Goal: Task Accomplishment & Management: Manage account settings

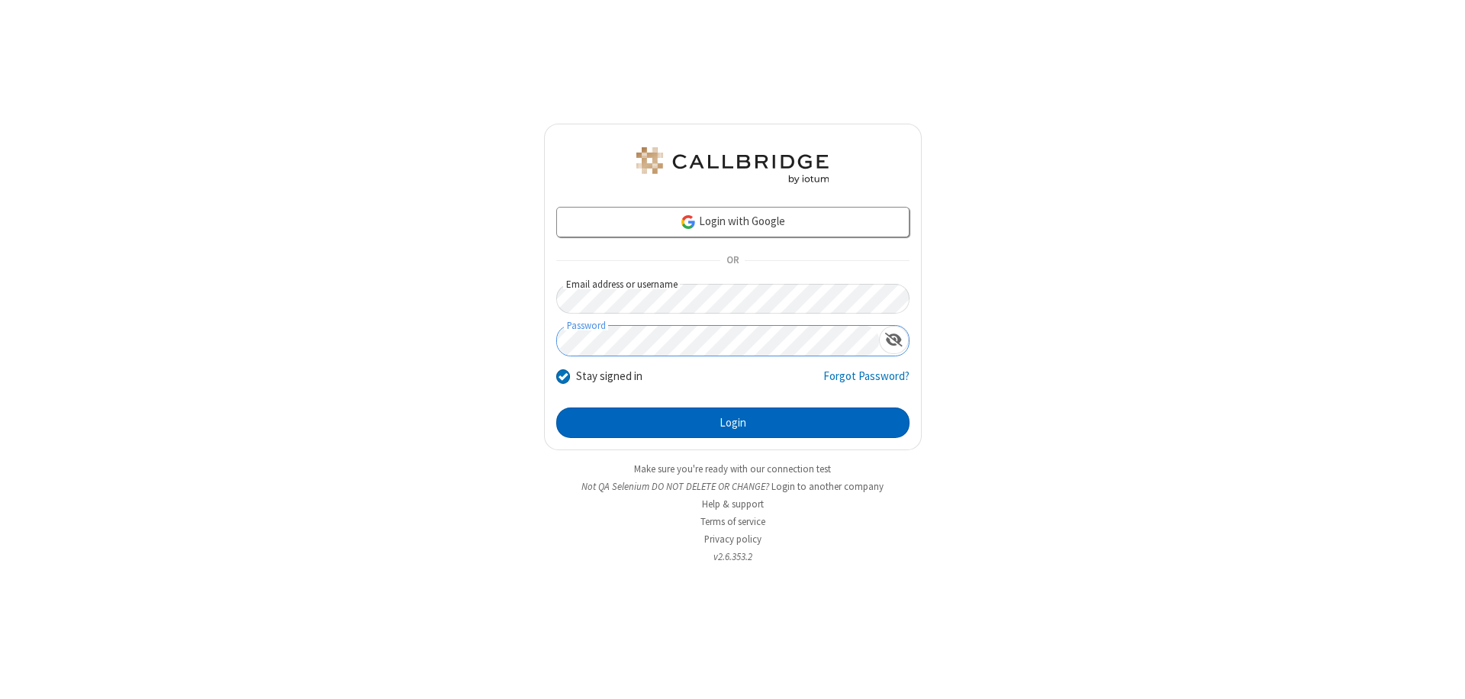
click at [733, 423] on button "Login" at bounding box center [732, 422] width 353 height 31
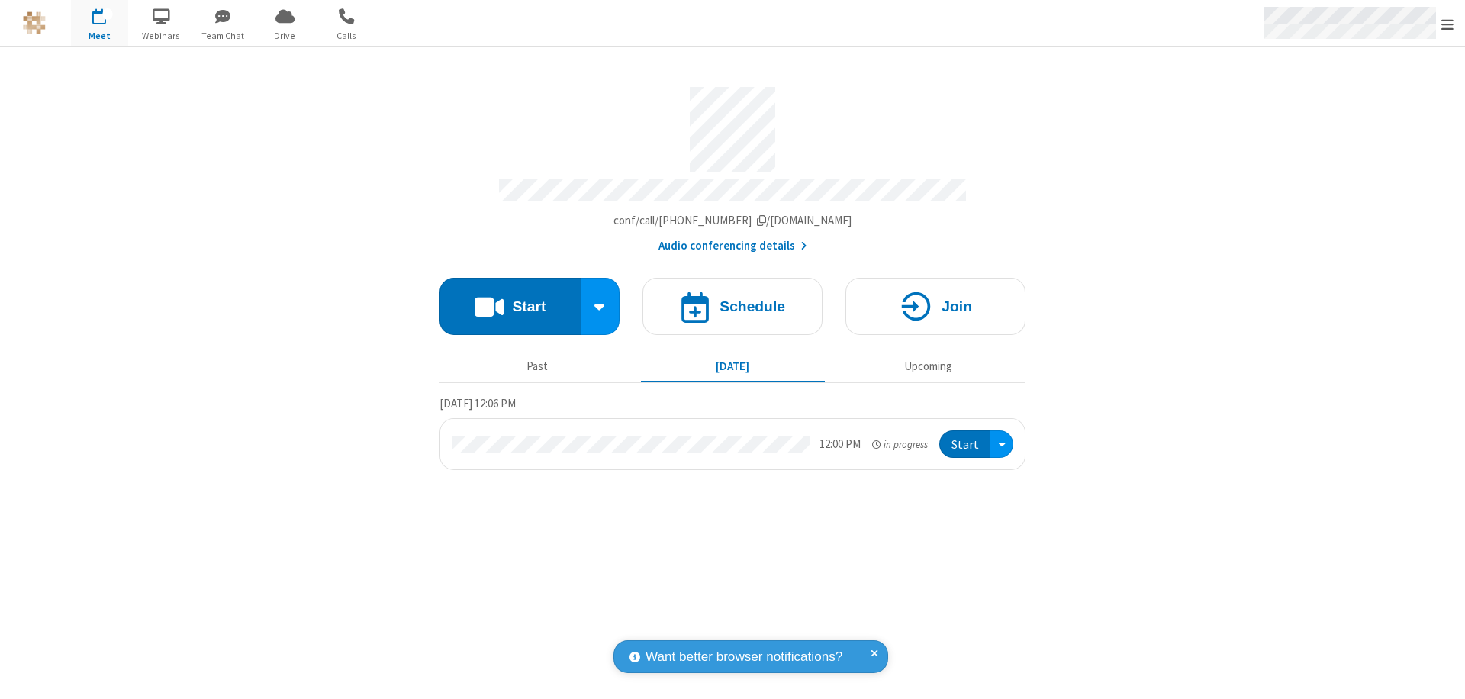
click at [1448, 24] on span "Open menu" at bounding box center [1447, 24] width 12 height 15
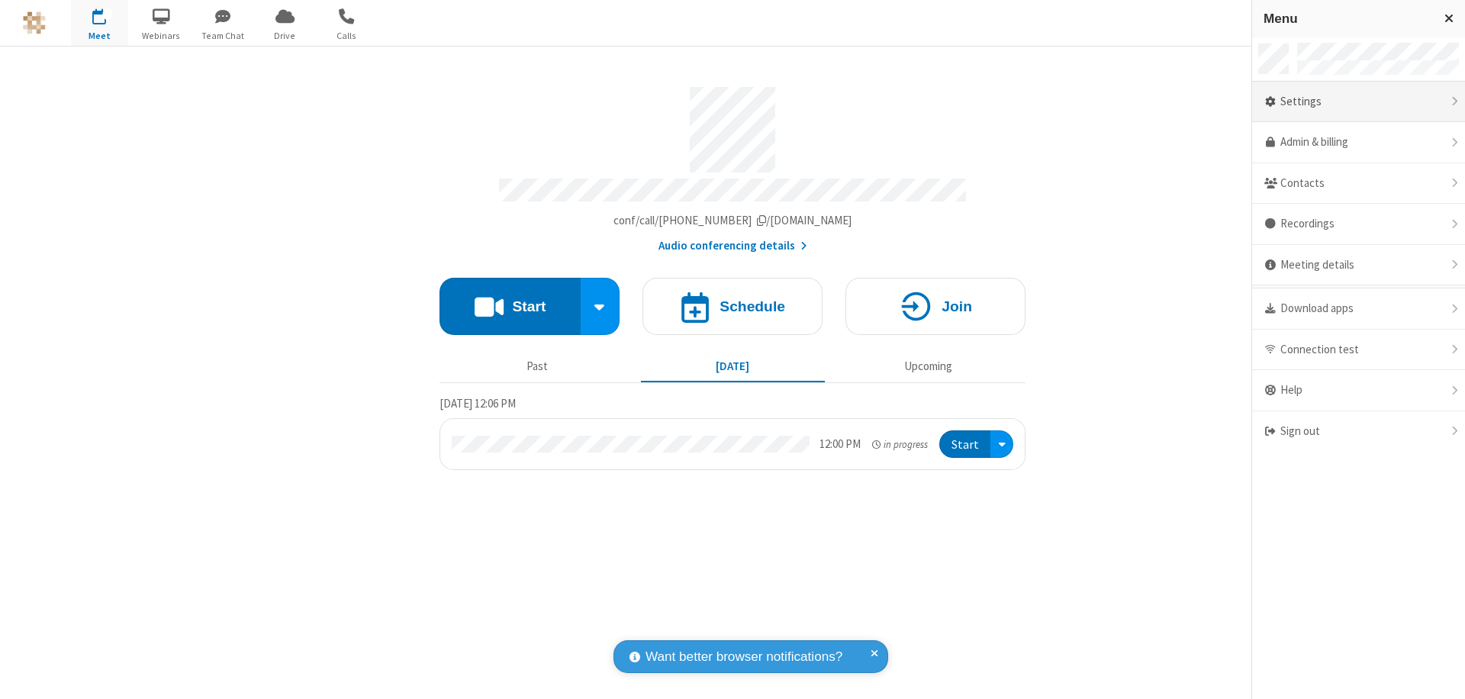
click at [1358, 101] on div "Settings" at bounding box center [1358, 102] width 213 height 41
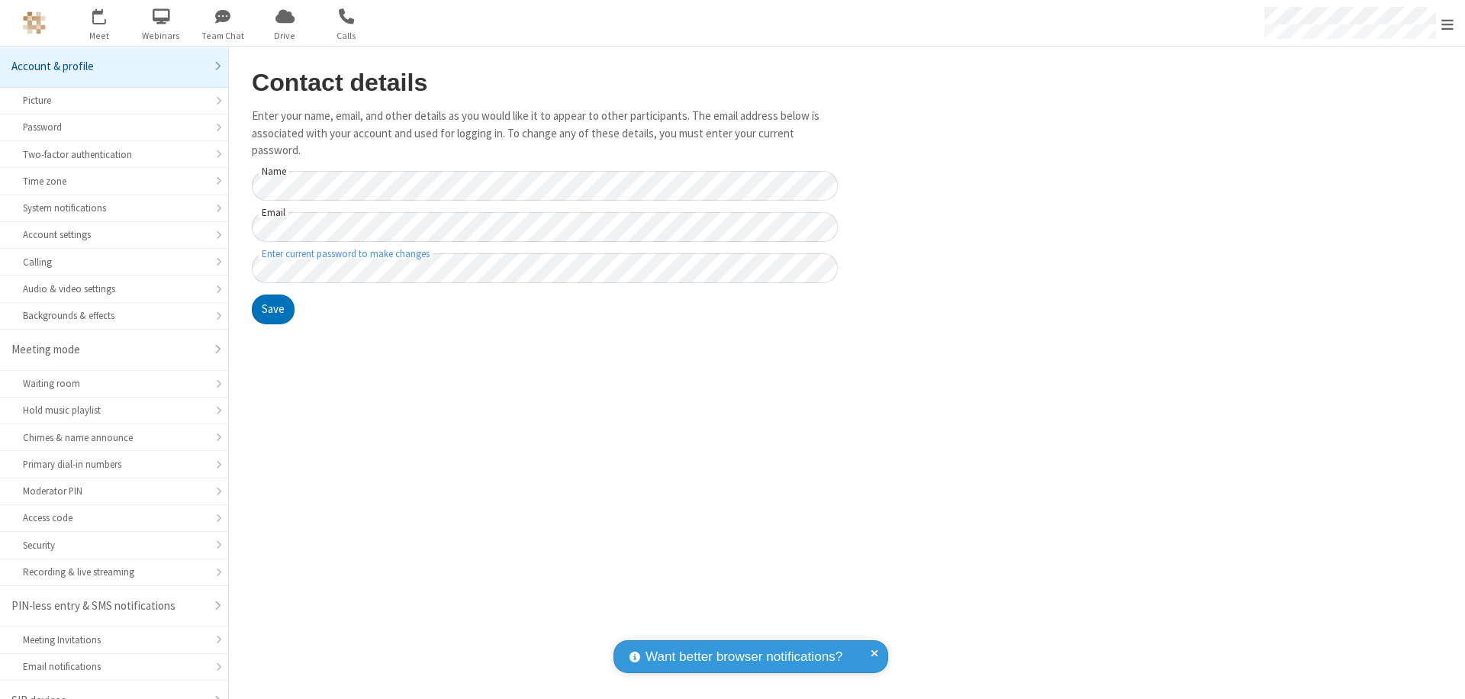
scroll to position [21, 0]
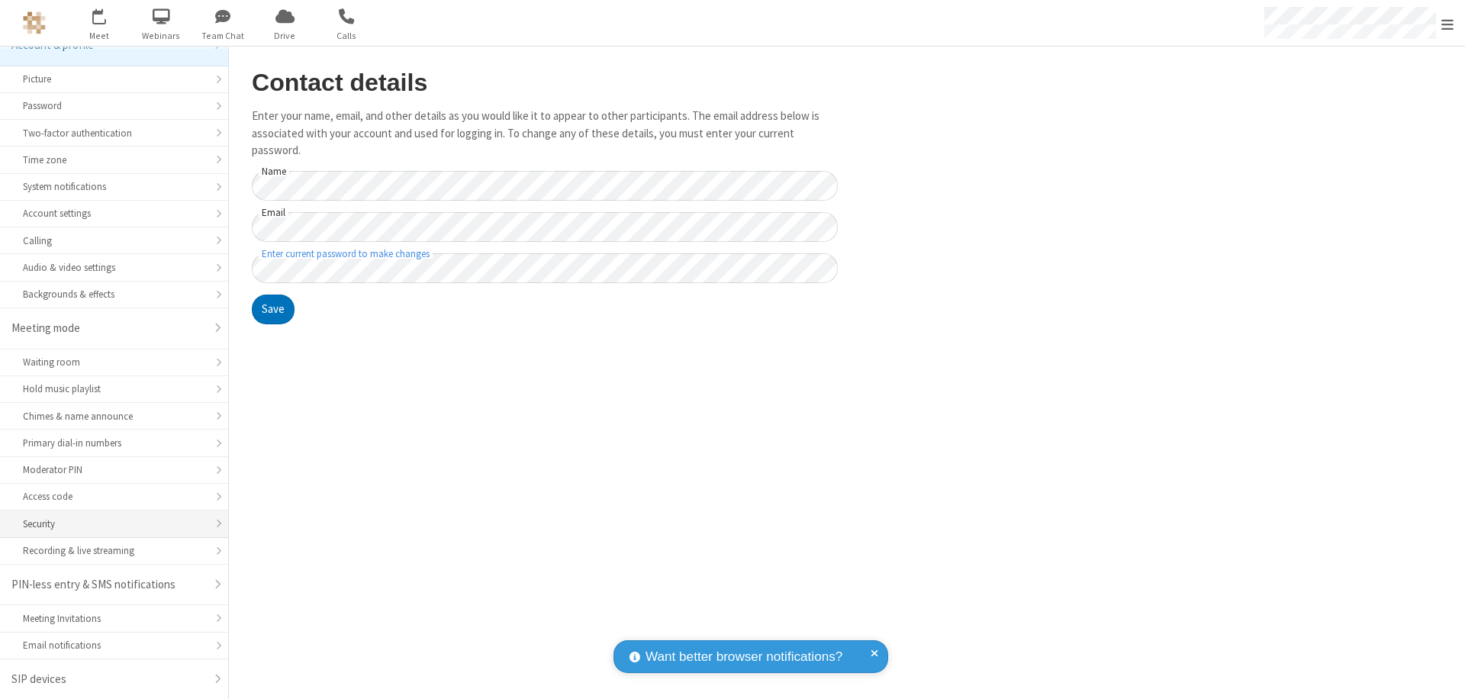
click at [108, 523] on div "Security" at bounding box center [114, 524] width 182 height 14
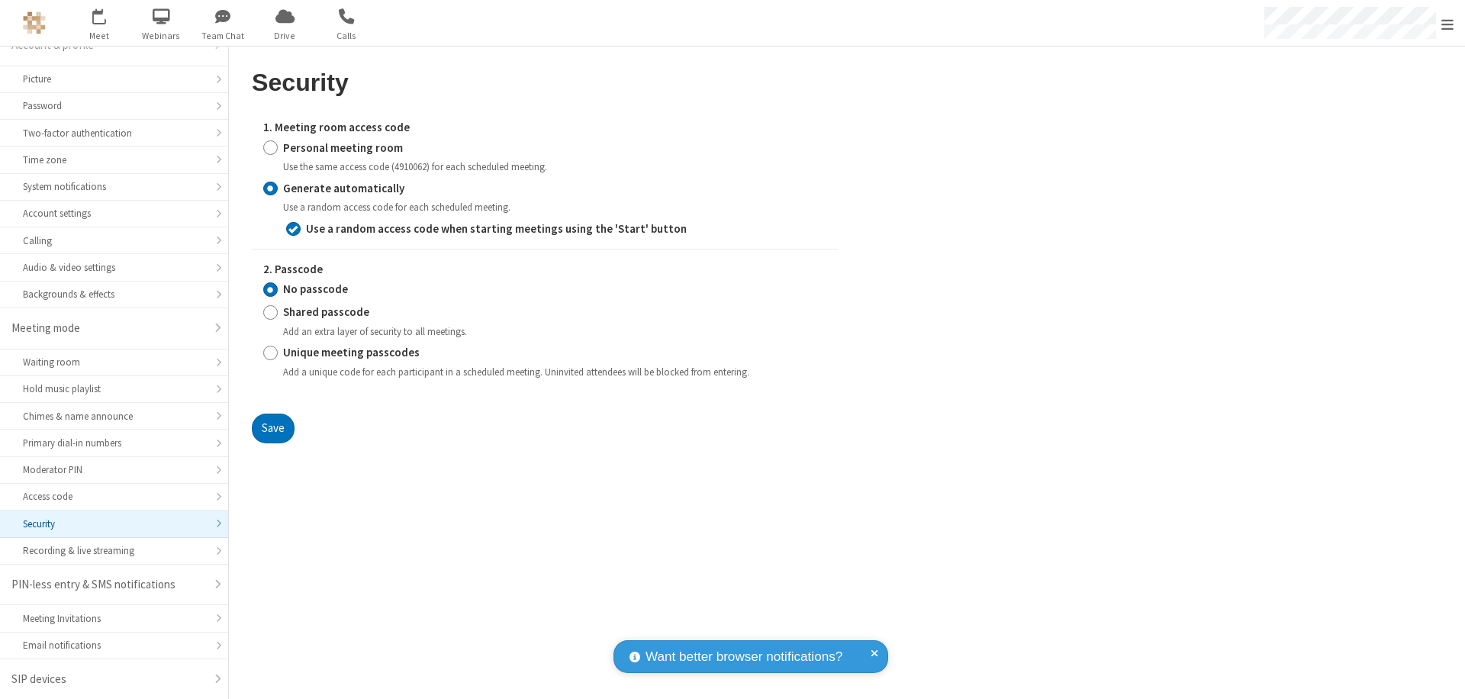
click at [270, 147] on input "Personal meeting room" at bounding box center [270, 148] width 14 height 16
radio input "true"
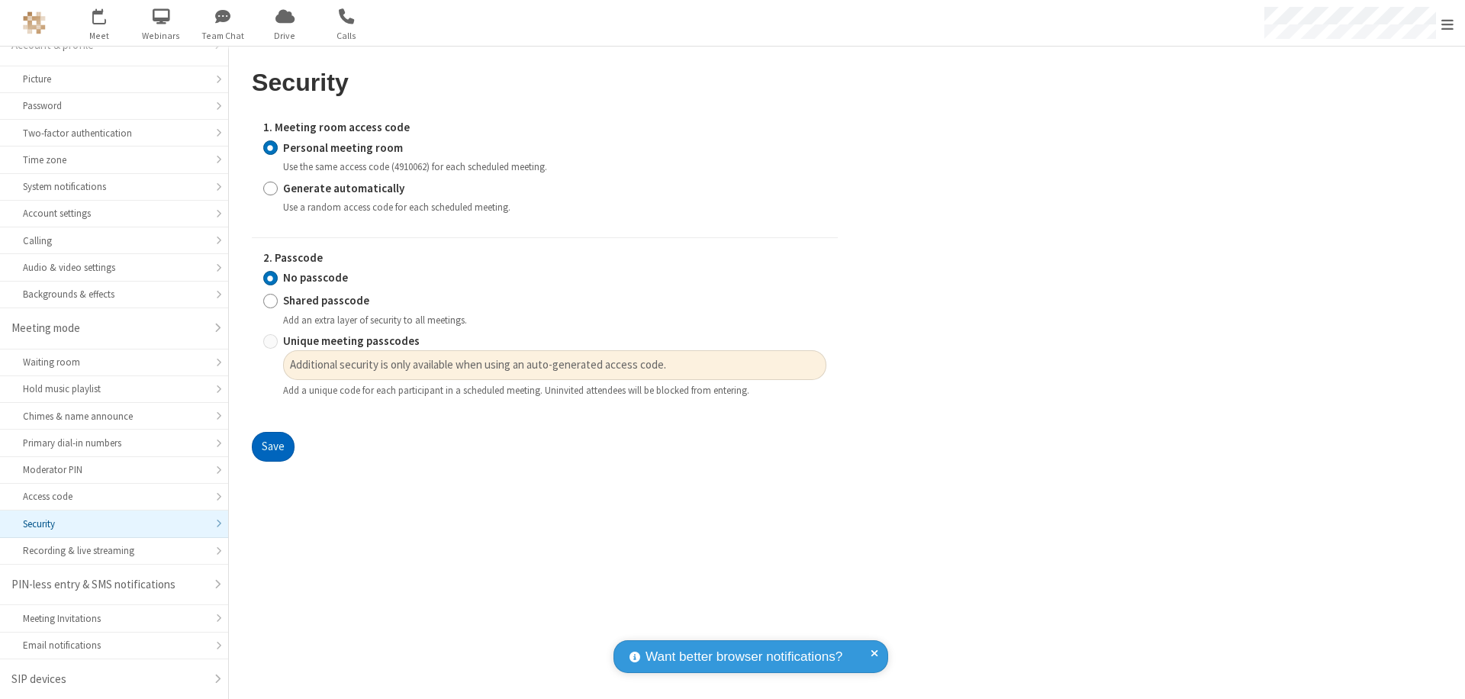
click at [272, 447] on button "Save" at bounding box center [273, 447] width 43 height 31
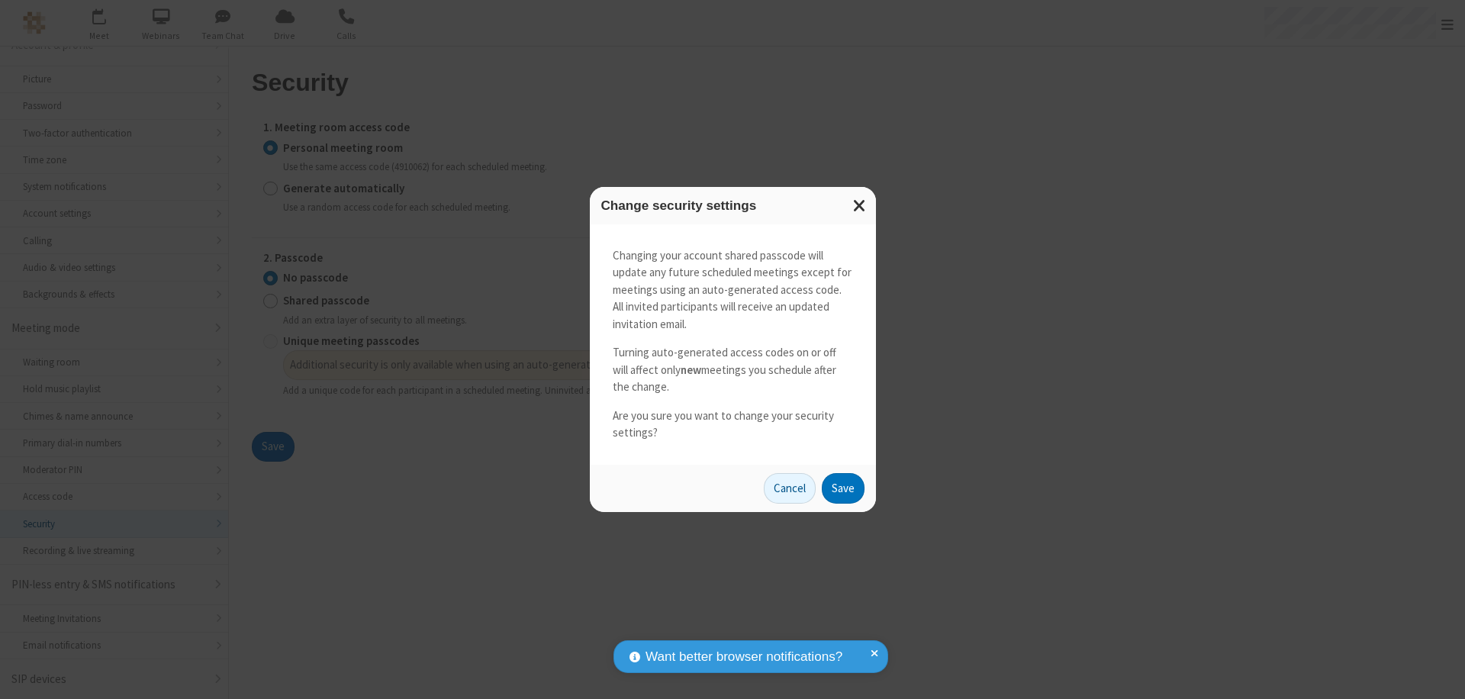
click at [842, 488] on button "Save" at bounding box center [843, 488] width 43 height 31
